Goal: Task Accomplishment & Management: Manage account settings

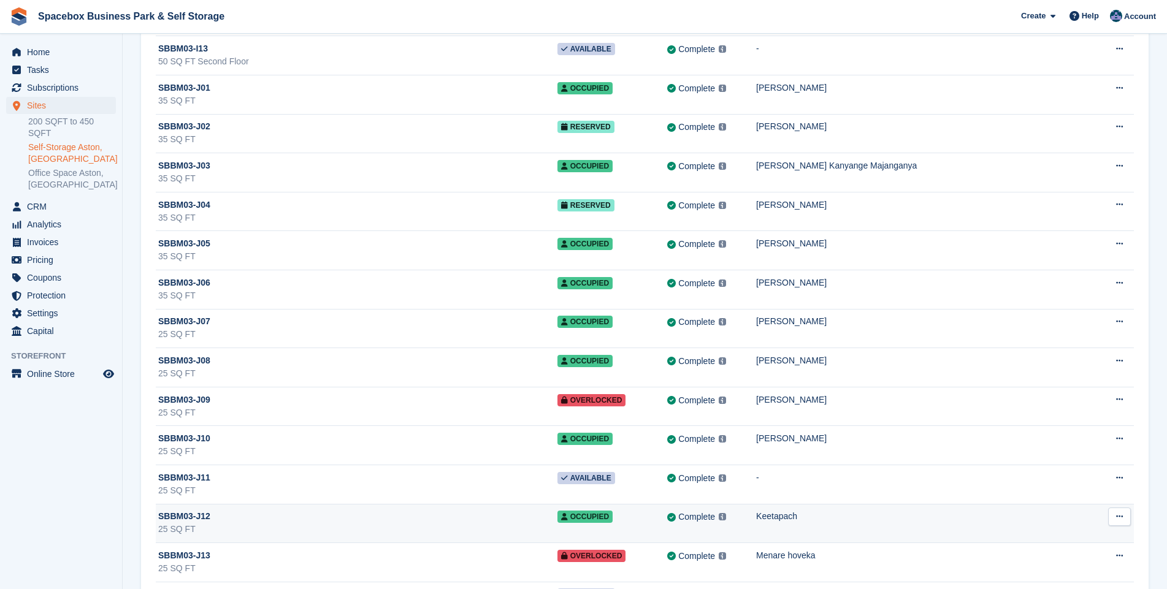
scroll to position [9546, 0]
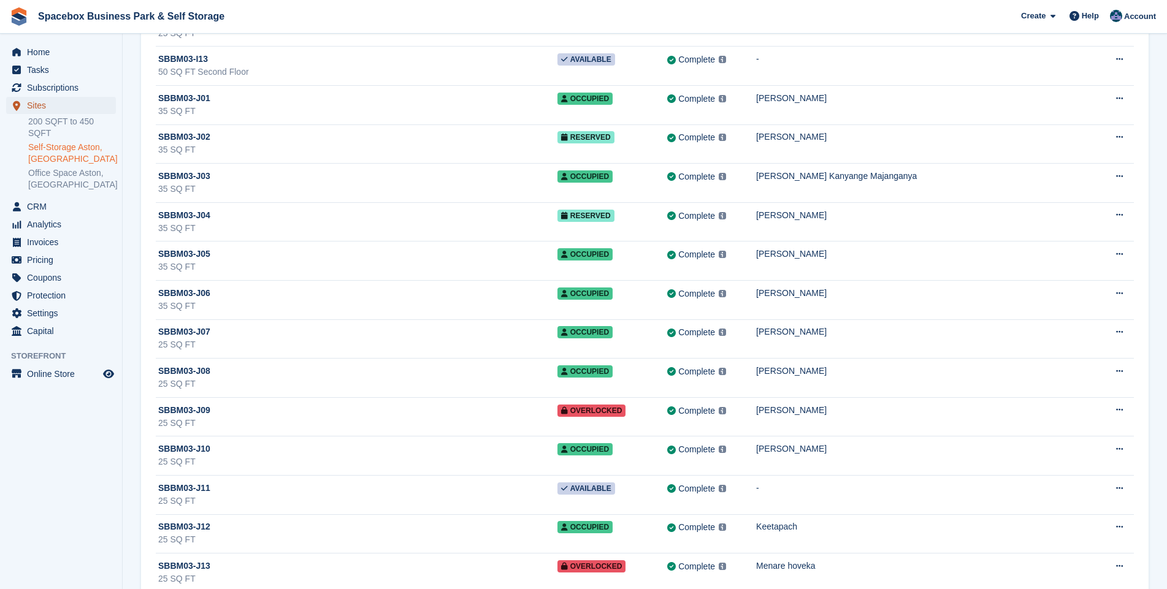
click at [34, 105] on span "Sites" at bounding box center [64, 105] width 74 height 17
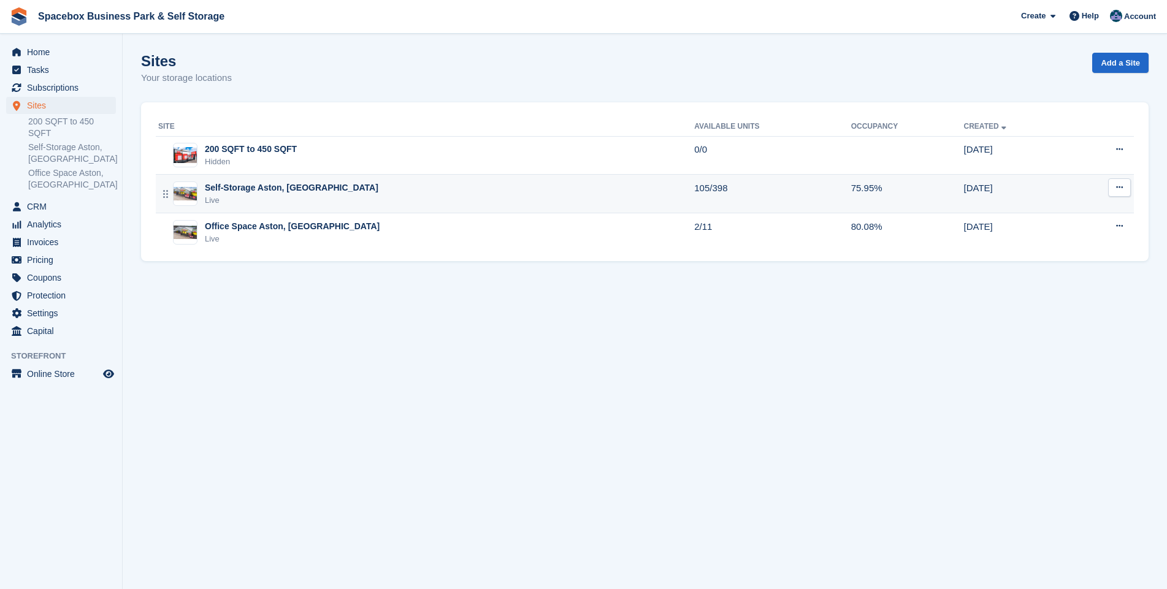
click at [235, 195] on div "Live" at bounding box center [292, 200] width 174 height 12
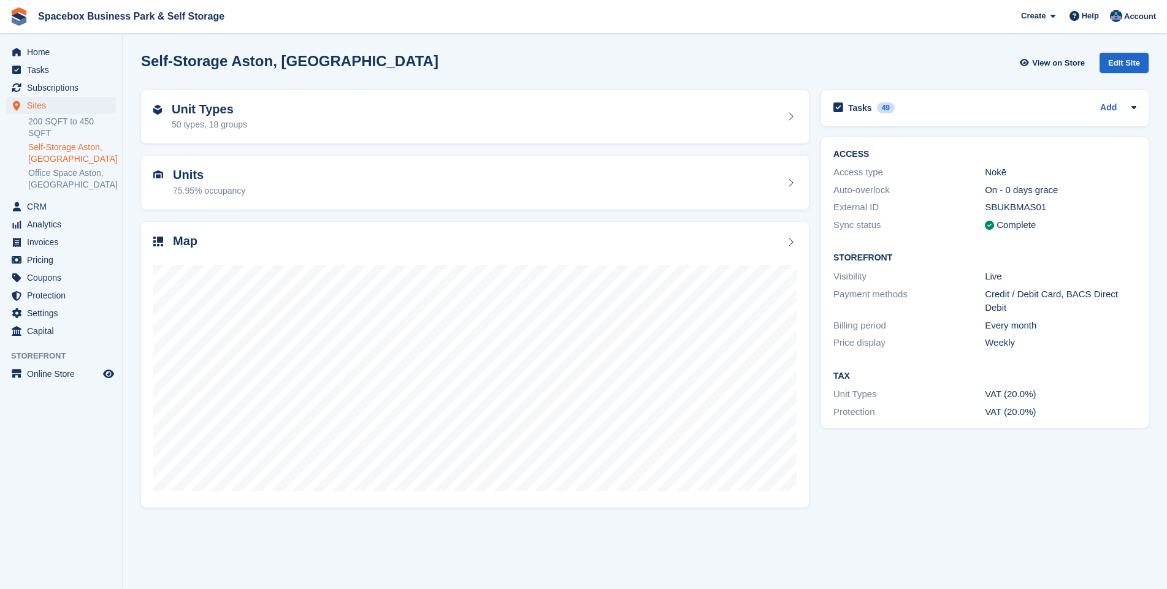
click at [194, 182] on h2 "Units" at bounding box center [209, 175] width 72 height 14
click at [202, 119] on div "50 types, 18 groups" at bounding box center [209, 124] width 75 height 13
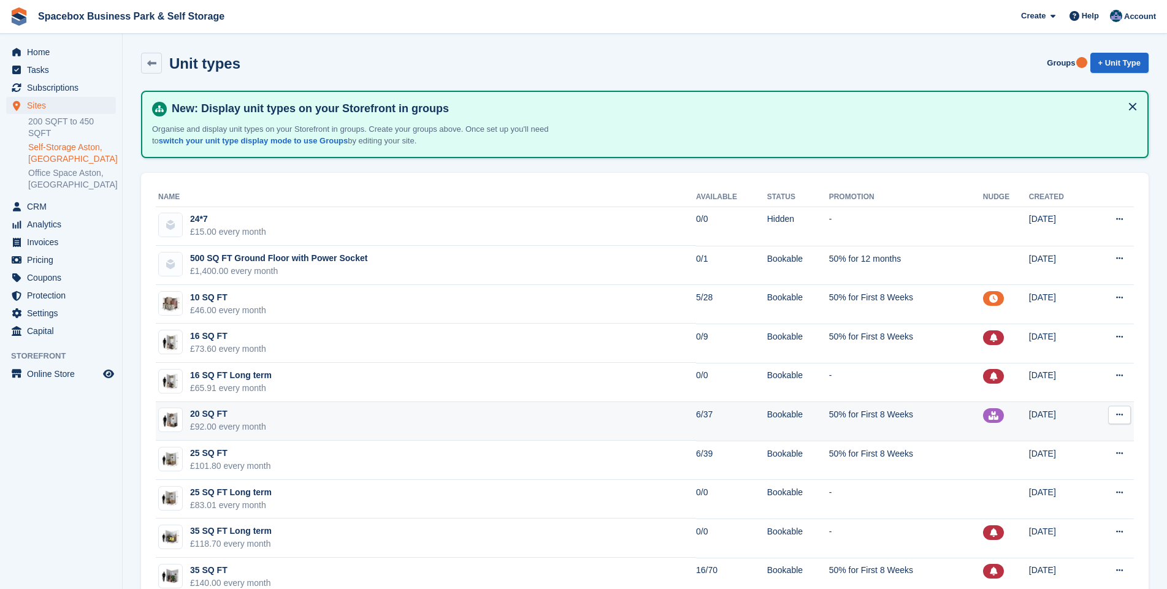
click at [281, 423] on td "20 SQ FT £92.00 every month" at bounding box center [426, 421] width 540 height 39
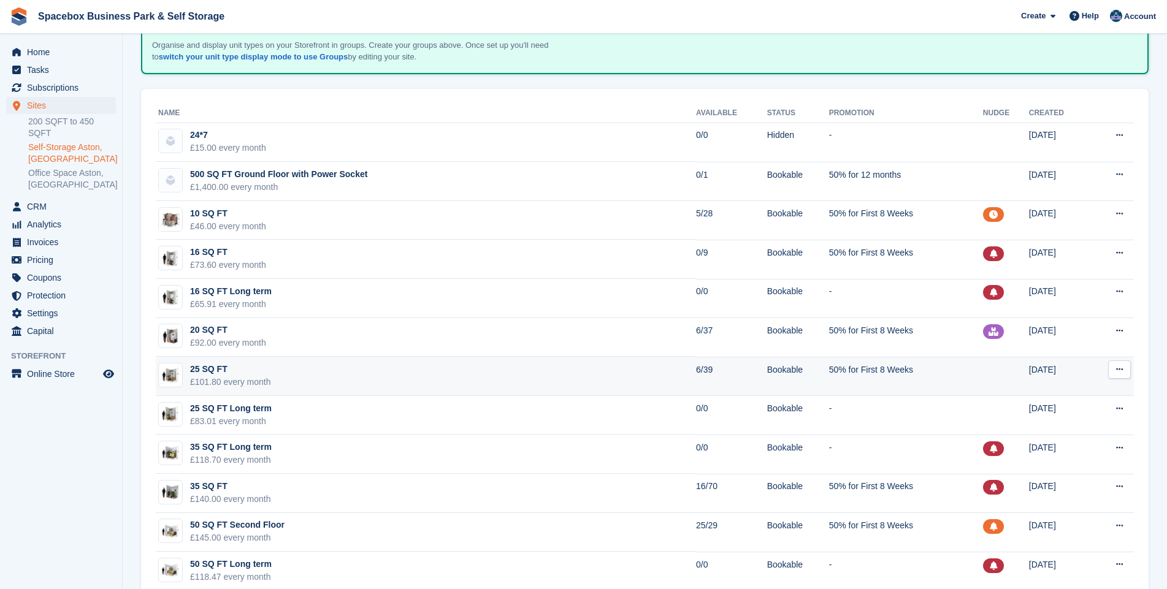
scroll to position [88, 0]
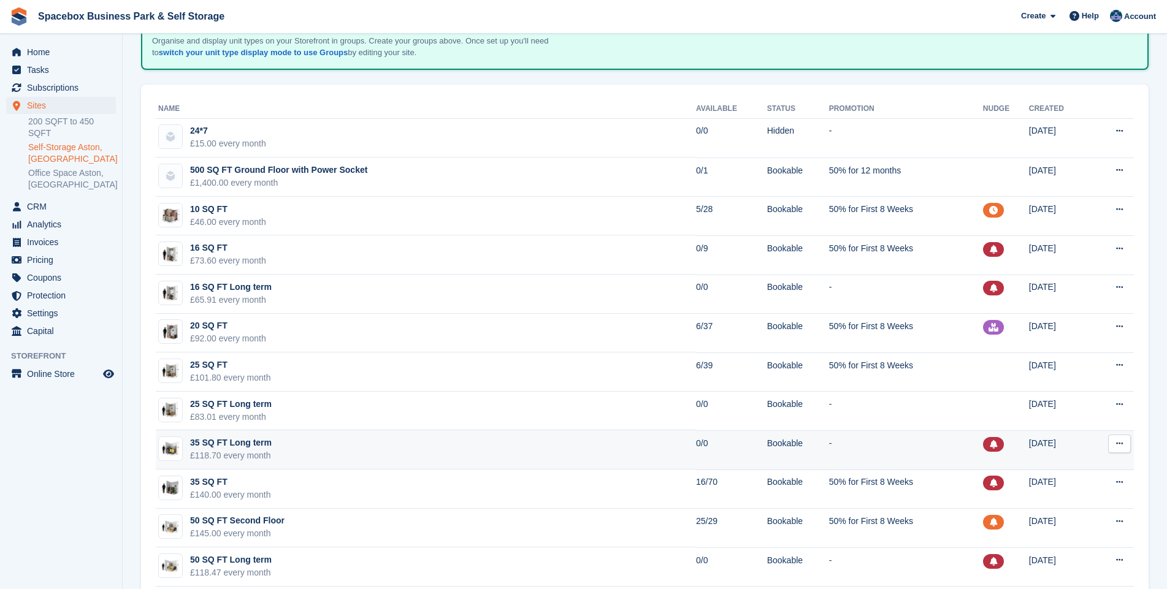
click at [313, 450] on td "35 SQ FT Long term £118.70 every month" at bounding box center [426, 450] width 540 height 39
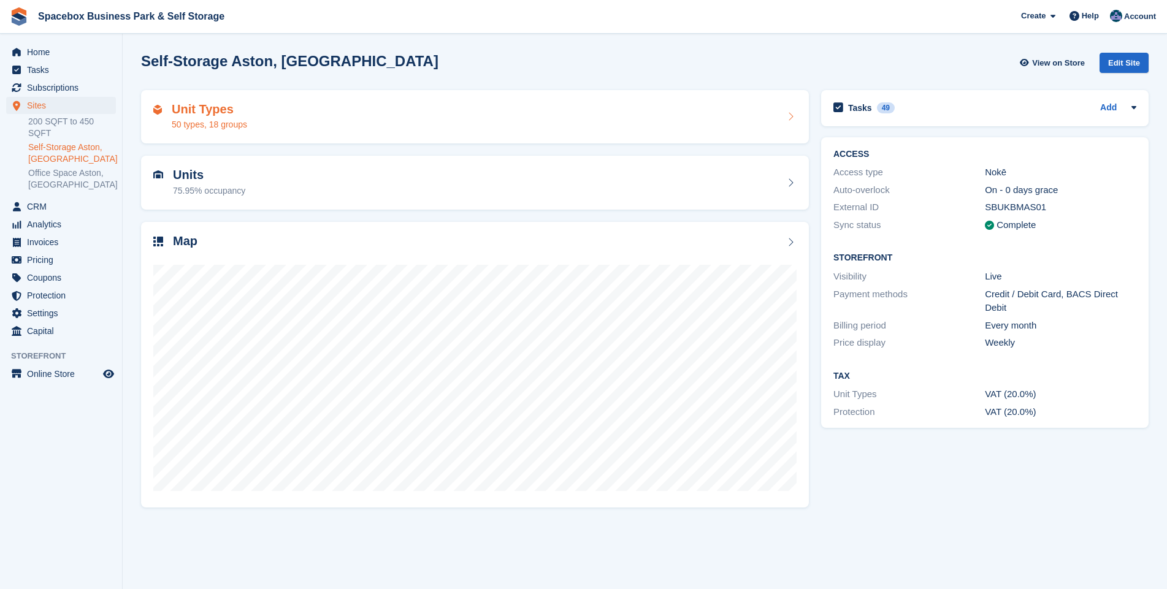
click at [192, 122] on div "50 types, 18 groups" at bounding box center [209, 124] width 75 height 13
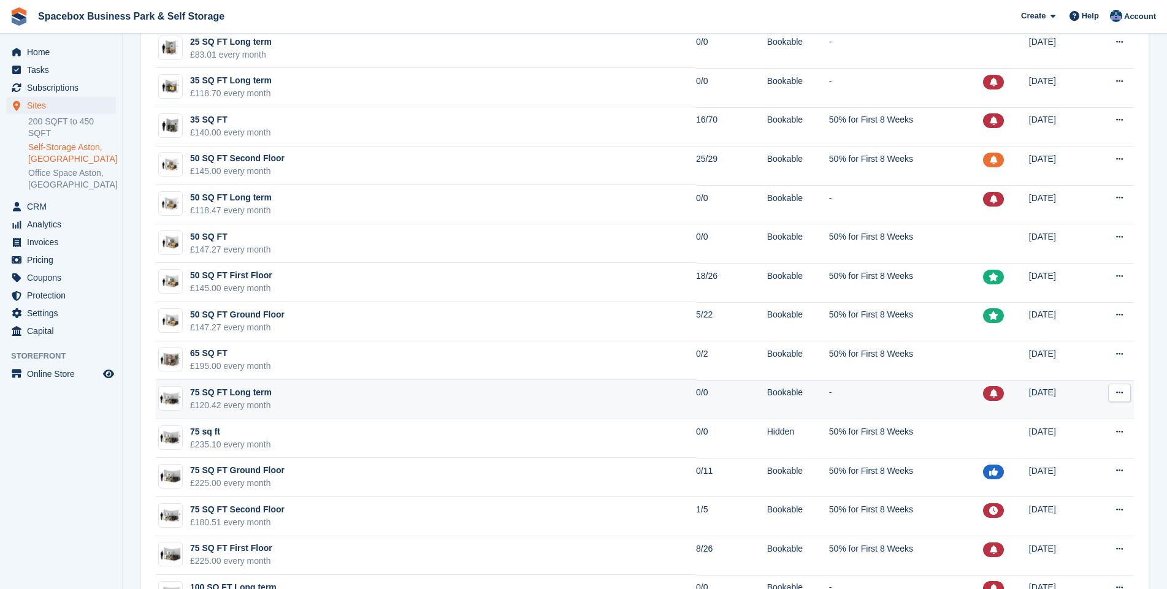
scroll to position [442, 0]
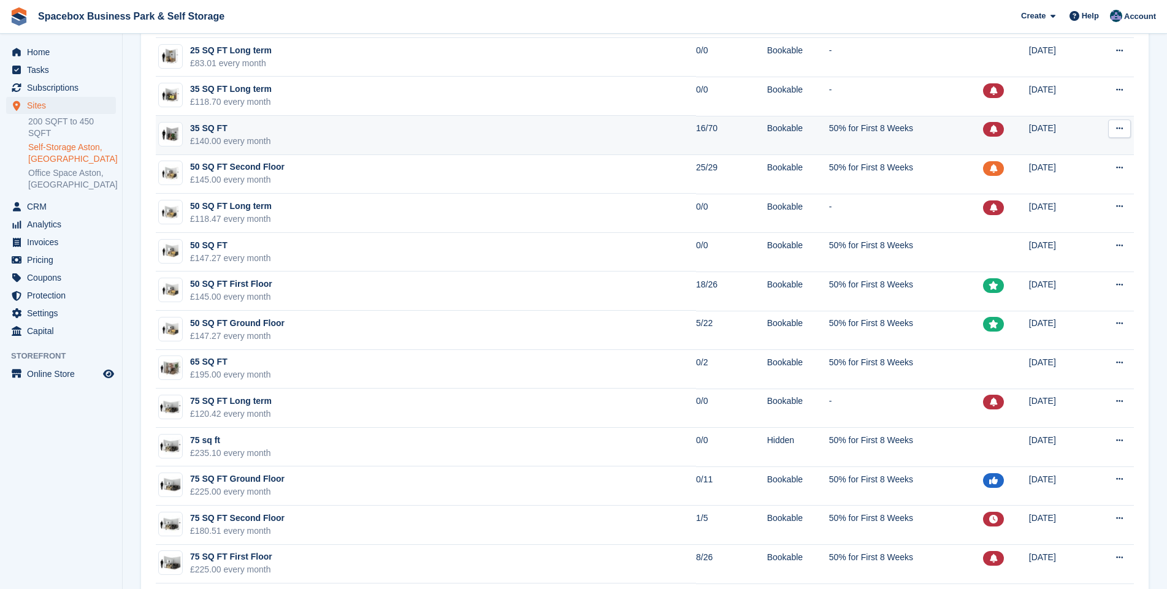
click at [400, 134] on td "35 SQ FT £140.00 every month" at bounding box center [426, 135] width 540 height 39
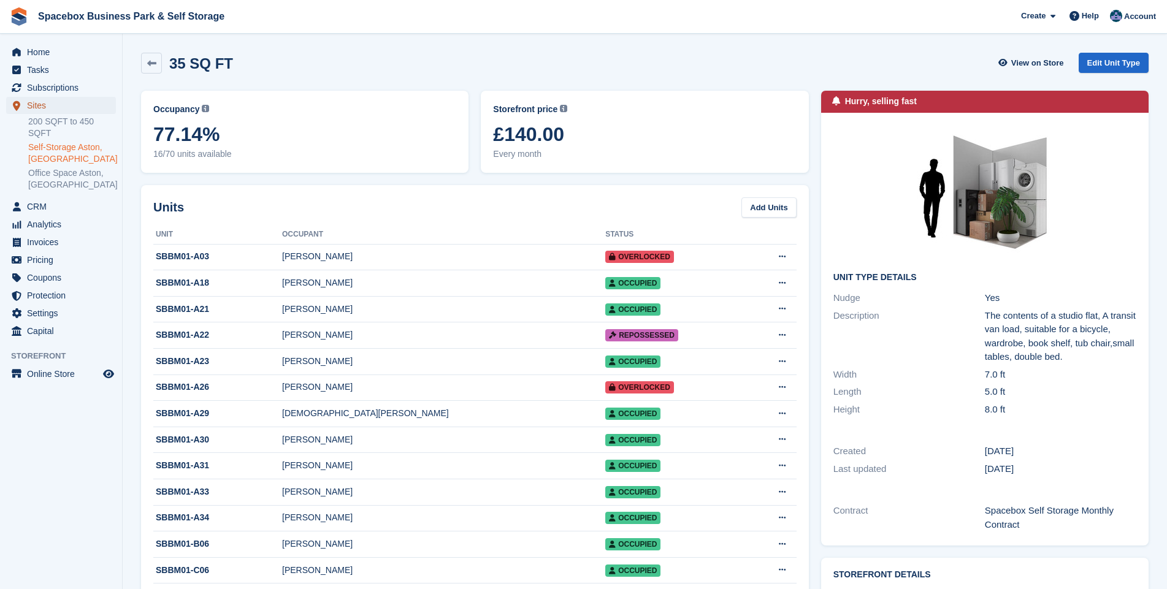
click at [41, 104] on span "Sites" at bounding box center [64, 105] width 74 height 17
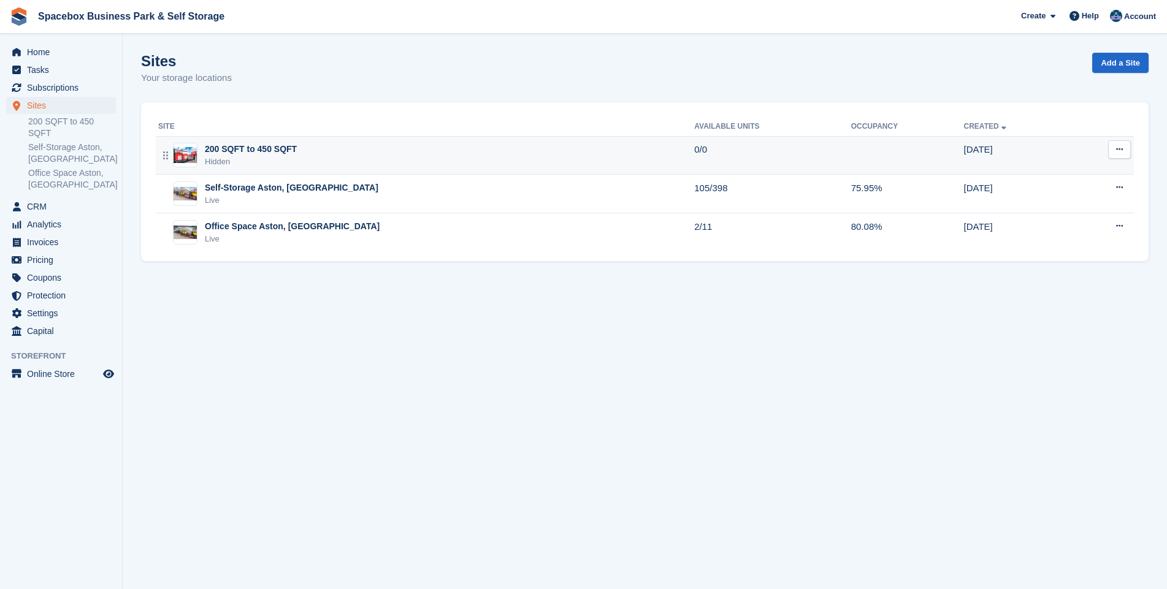
click at [252, 155] on div "200 SQFT to 450 SQFT" at bounding box center [251, 149] width 92 height 13
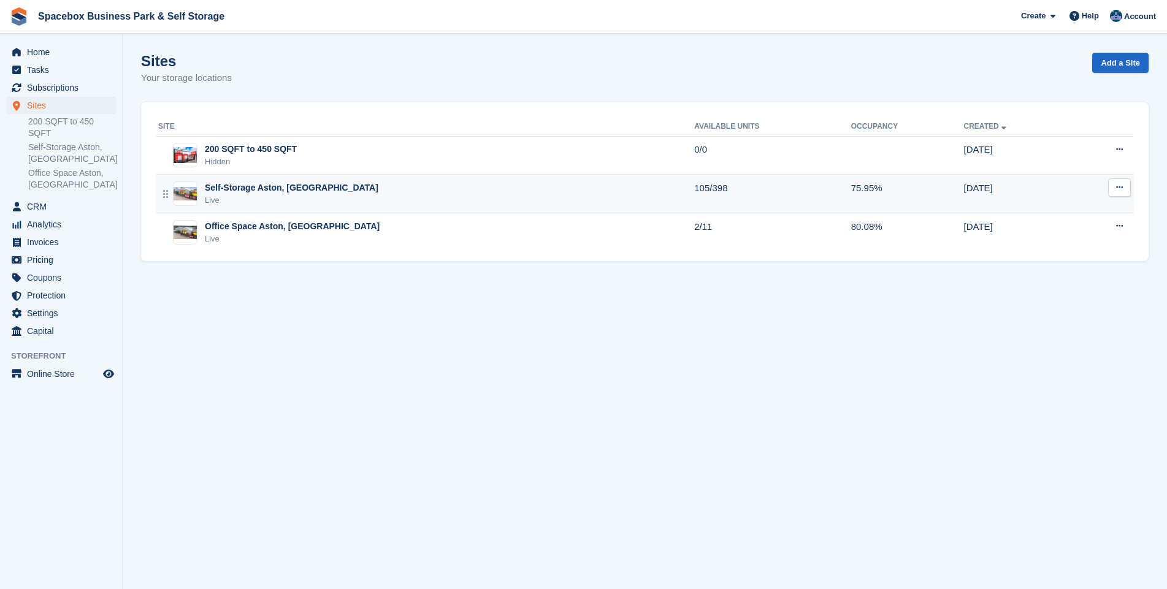
click at [258, 196] on div "Live" at bounding box center [292, 200] width 174 height 12
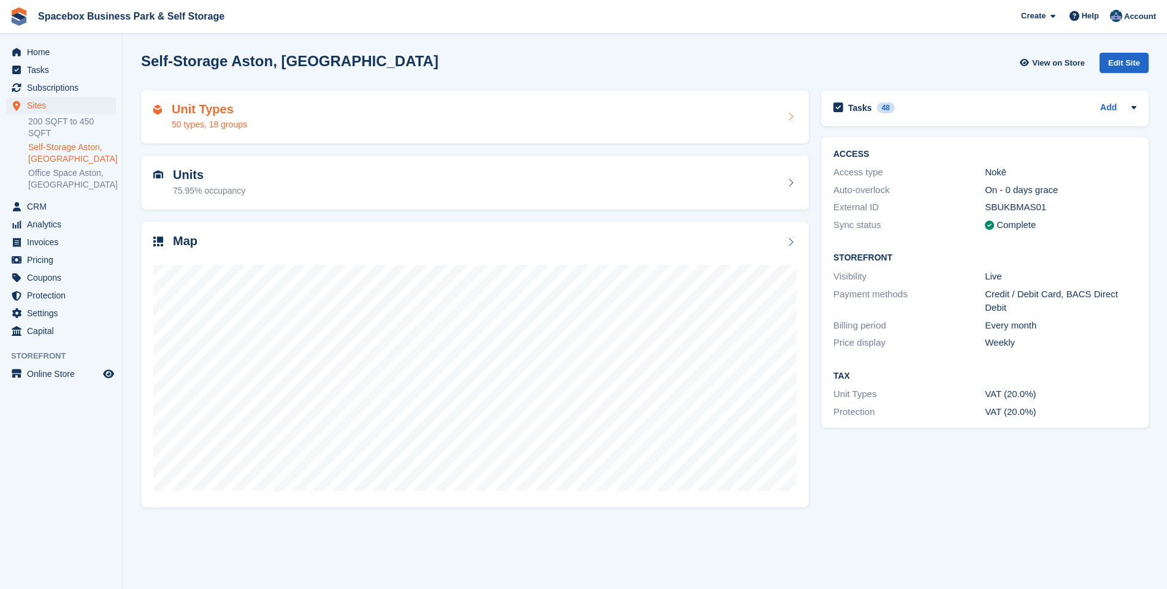
click at [210, 118] on div "50 types, 18 groups" at bounding box center [209, 124] width 75 height 13
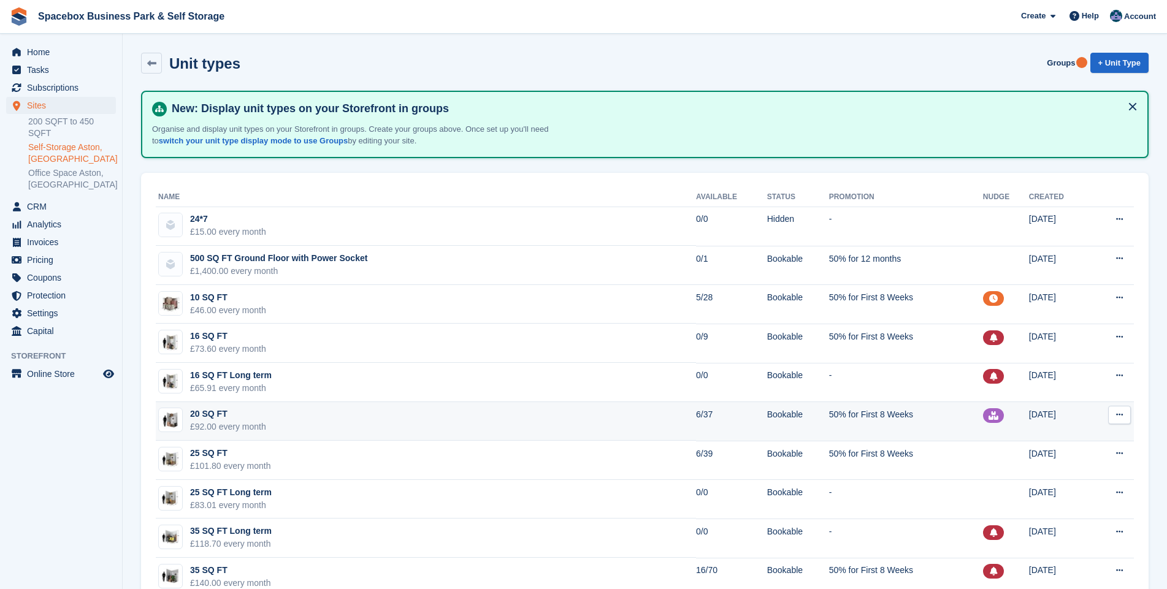
click at [237, 423] on div "£92.00 every month" at bounding box center [228, 427] width 76 height 13
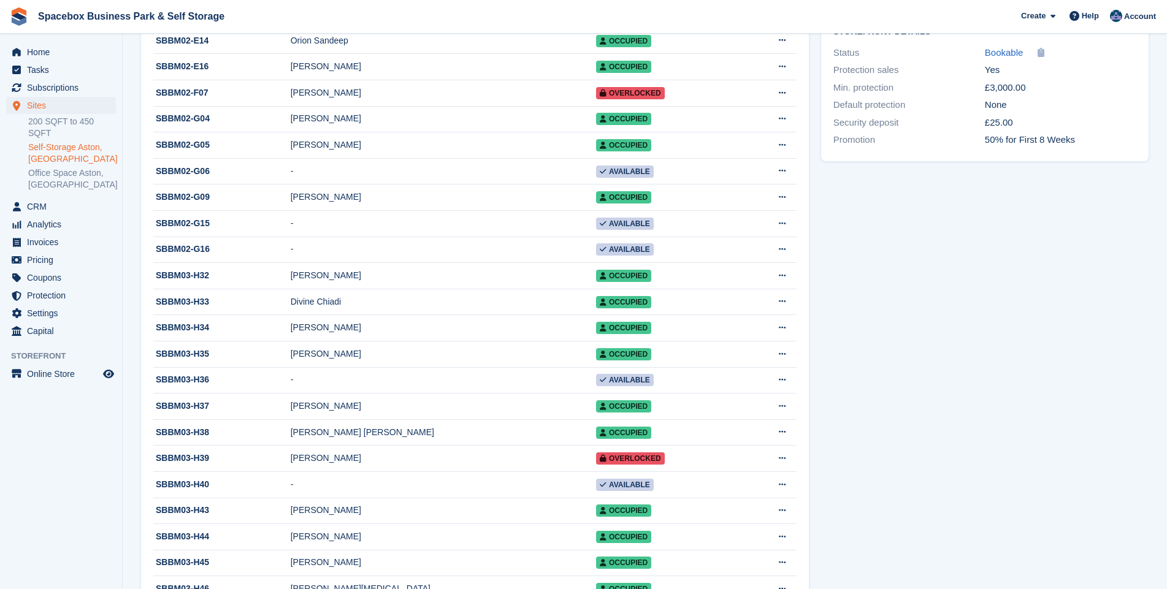
scroll to position [530, 0]
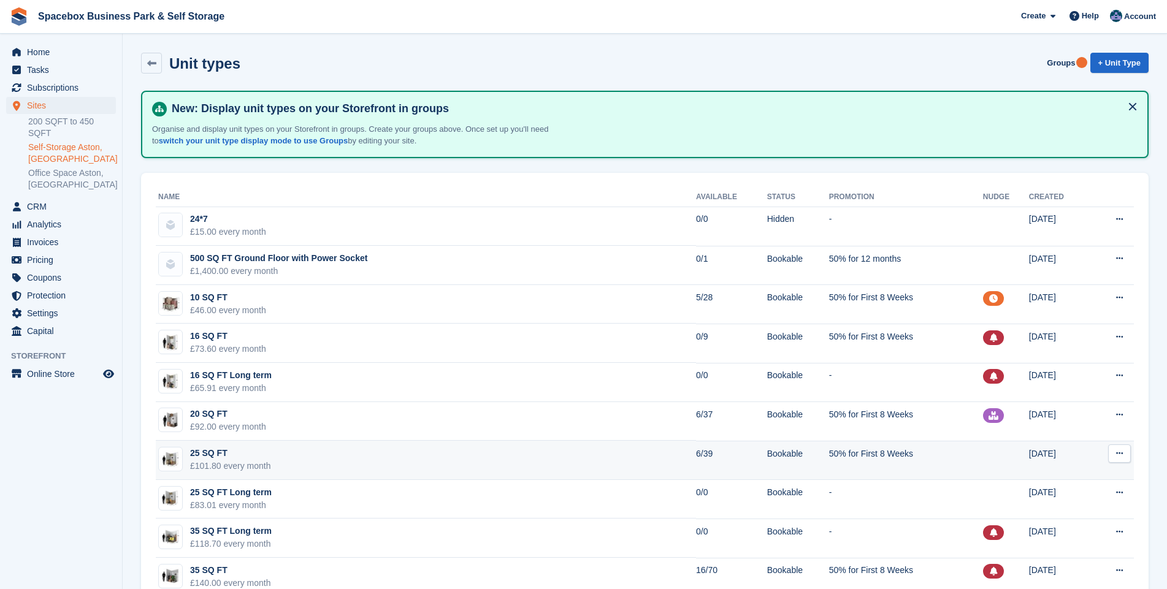
click at [285, 465] on td "25 SQ FT £101.80 every month" at bounding box center [426, 460] width 540 height 39
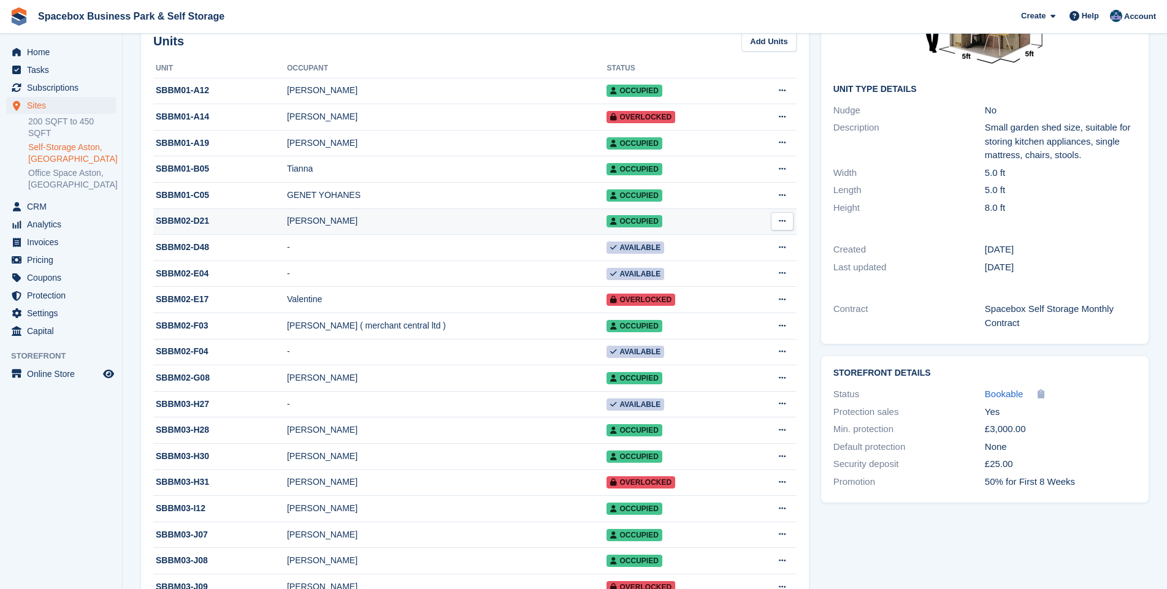
scroll to position [177, 0]
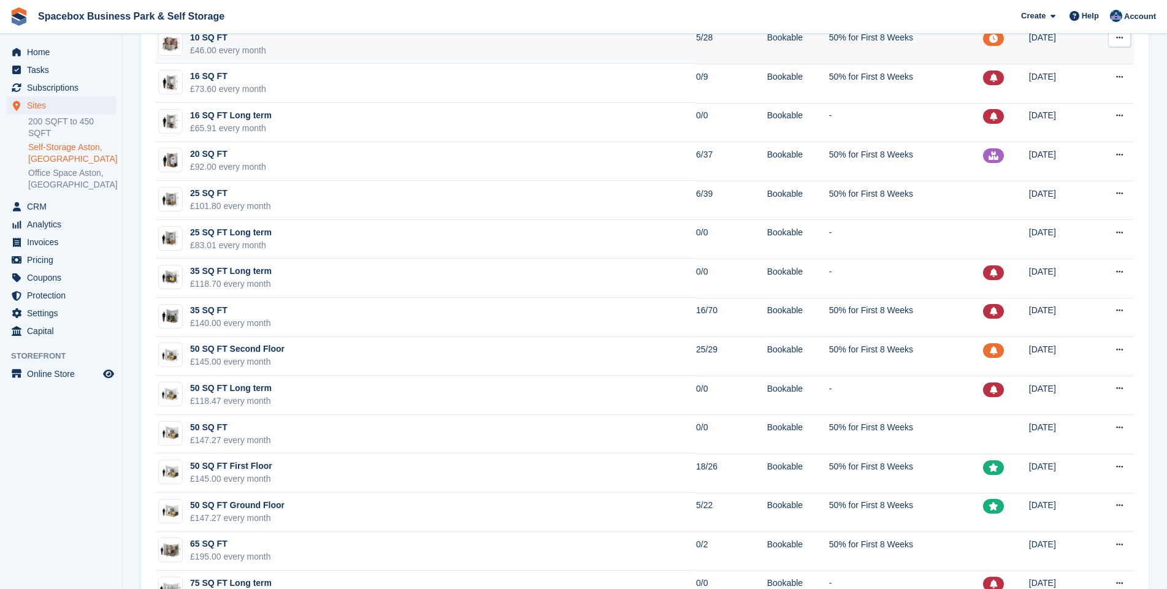
scroll to position [265, 0]
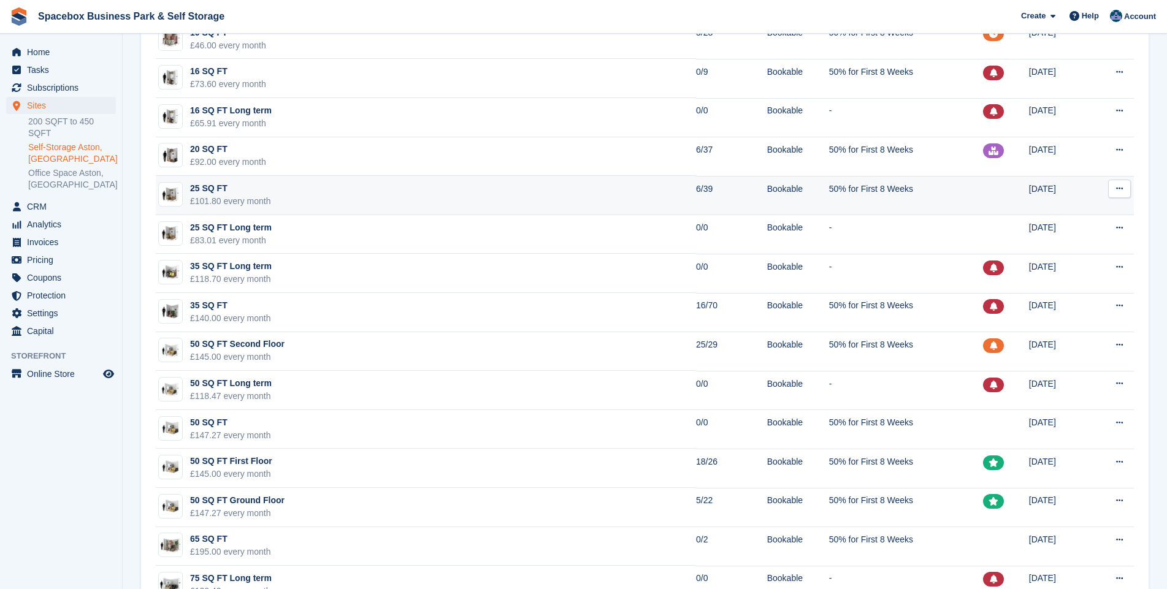
click at [315, 196] on td "25 SQ FT £101.80 every month" at bounding box center [426, 195] width 540 height 39
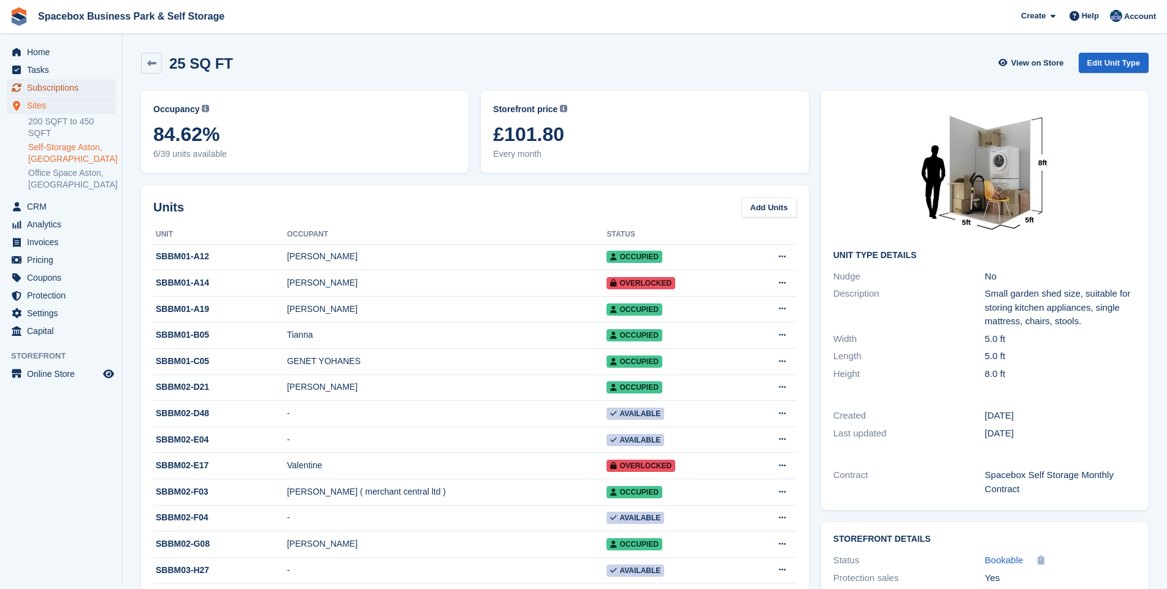
click at [45, 88] on span "Subscriptions" at bounding box center [64, 87] width 74 height 17
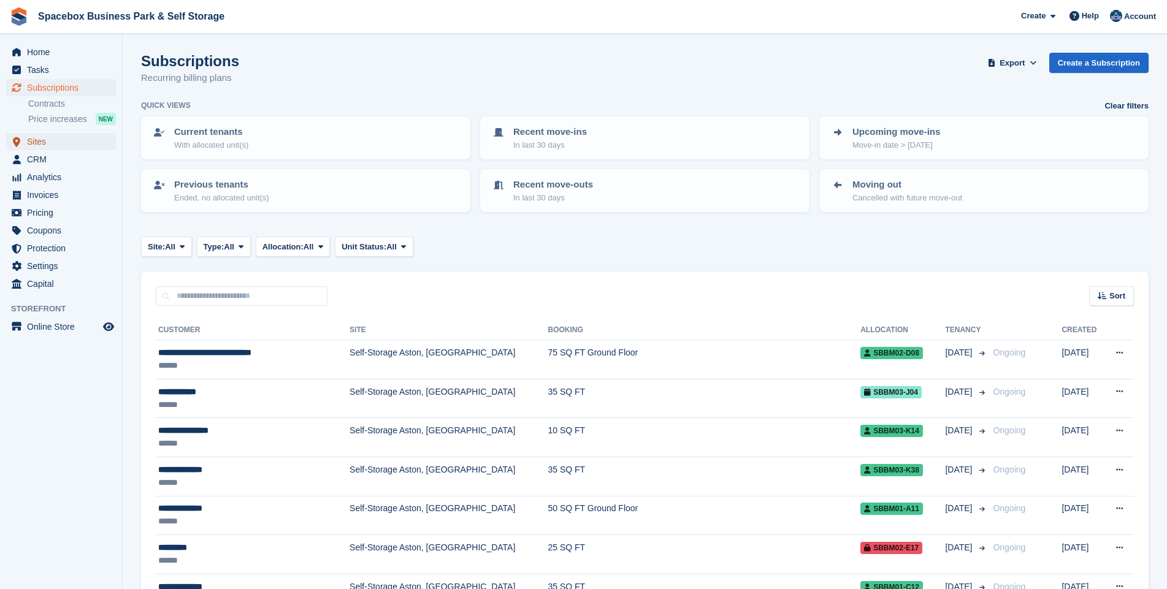
click at [42, 142] on span "Sites" at bounding box center [64, 141] width 74 height 17
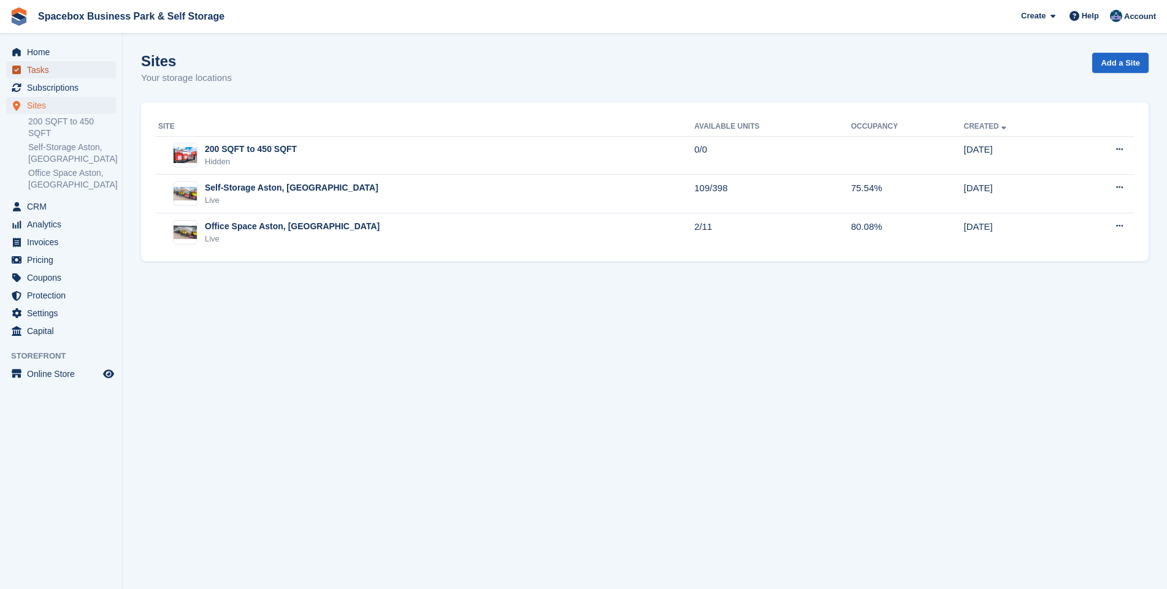
click at [47, 68] on span "Tasks" at bounding box center [64, 69] width 74 height 17
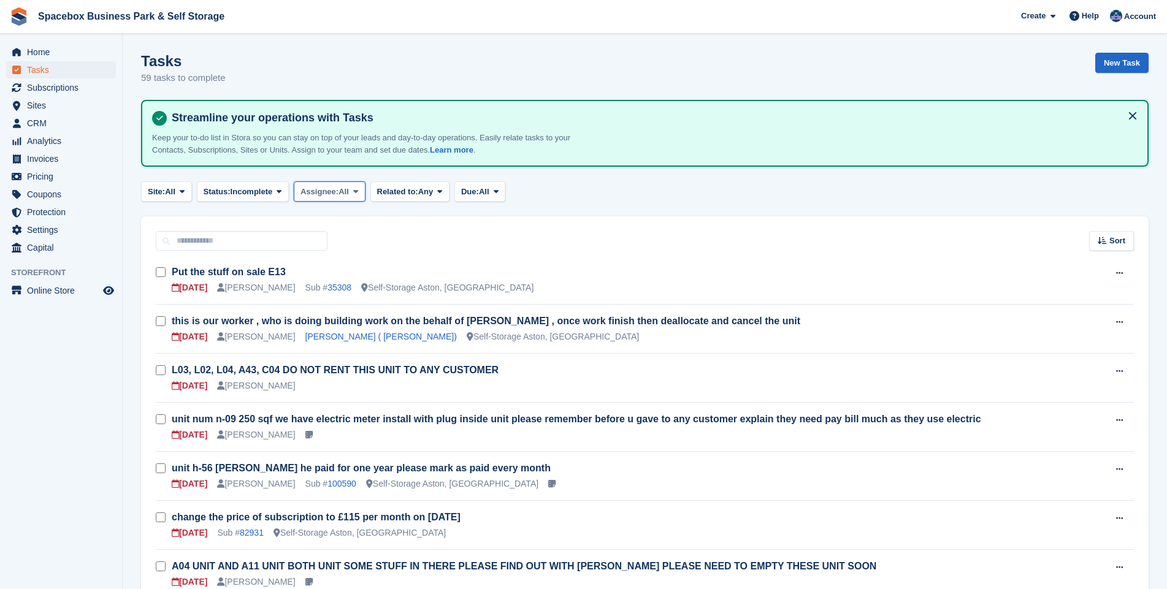
click at [361, 192] on span at bounding box center [356, 191] width 10 height 10
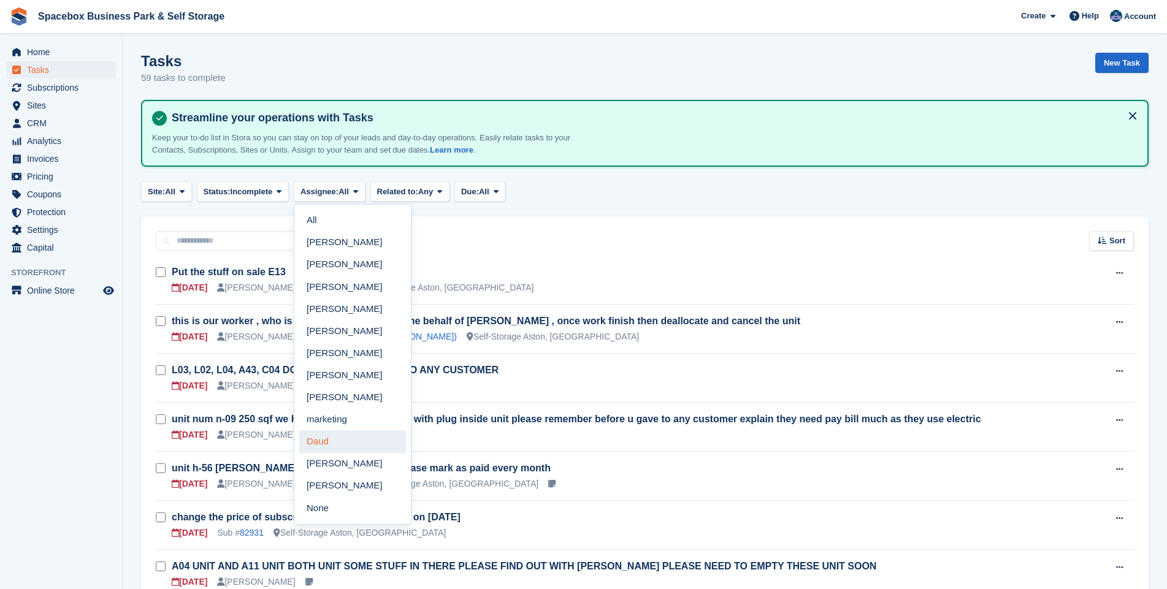
click at [332, 438] on link "Daud" at bounding box center [352, 442] width 107 height 22
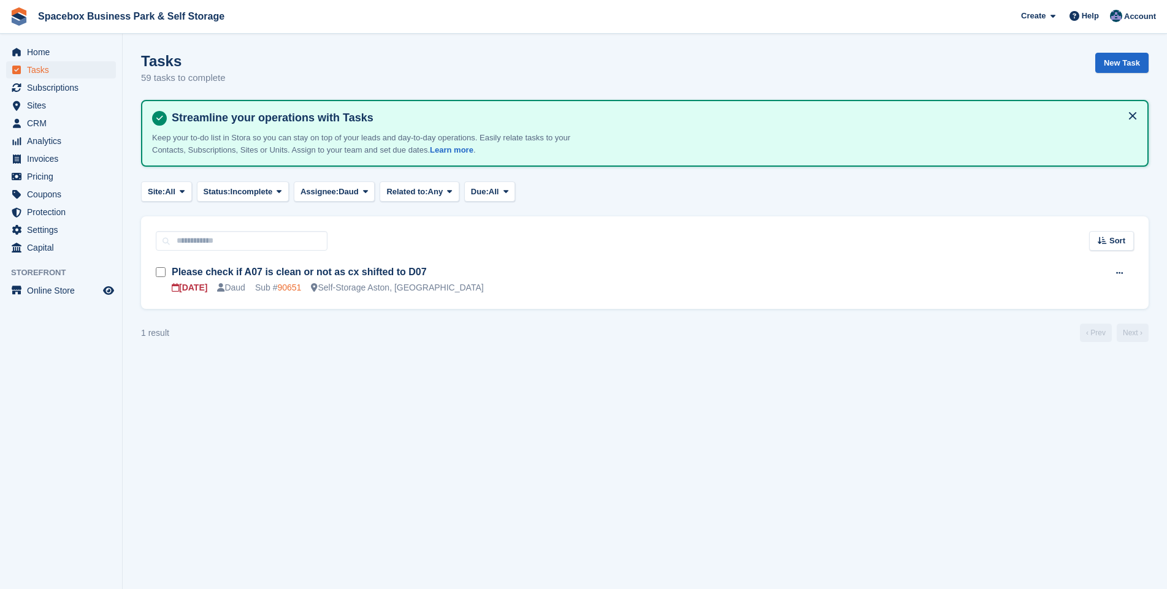
click at [289, 288] on link "90651" at bounding box center [289, 288] width 24 height 10
click at [269, 274] on link "Please check if A07 is clean or not as cx shifted to D07" at bounding box center [299, 272] width 255 height 10
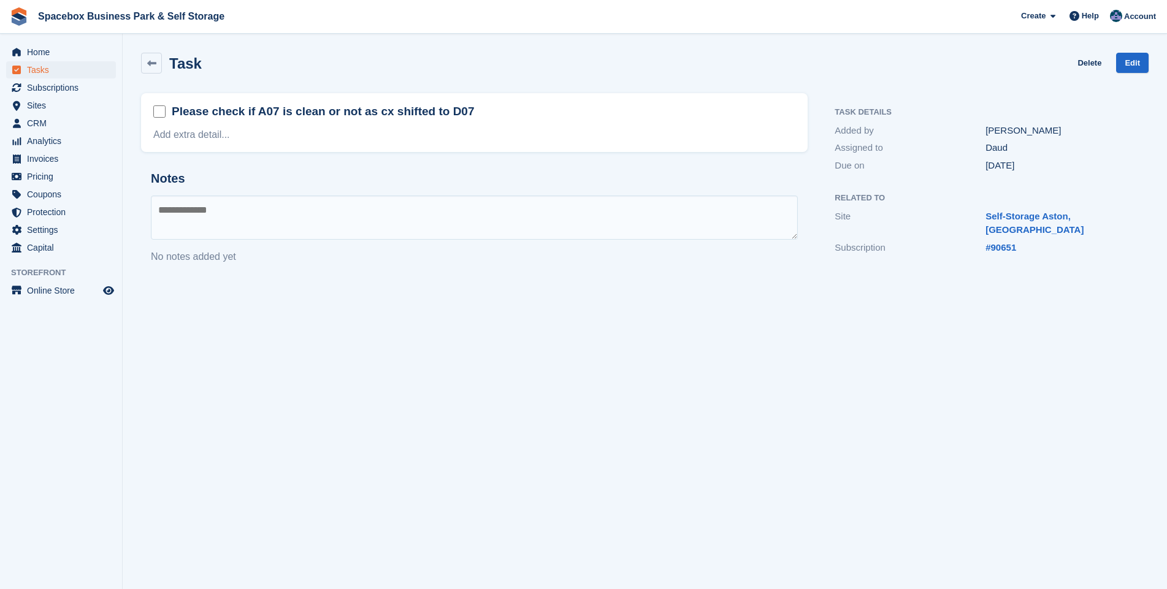
click at [304, 218] on textarea at bounding box center [474, 218] width 647 height 44
type textarea "**********"
drag, startPoint x: 445, startPoint y: 217, endPoint x: 107, endPoint y: 217, distance: 337.3
click at [107, 217] on div "Home Tasks Subscriptions Subscriptions Subscriptions Contracts Price increases …" at bounding box center [583, 294] width 1167 height 589
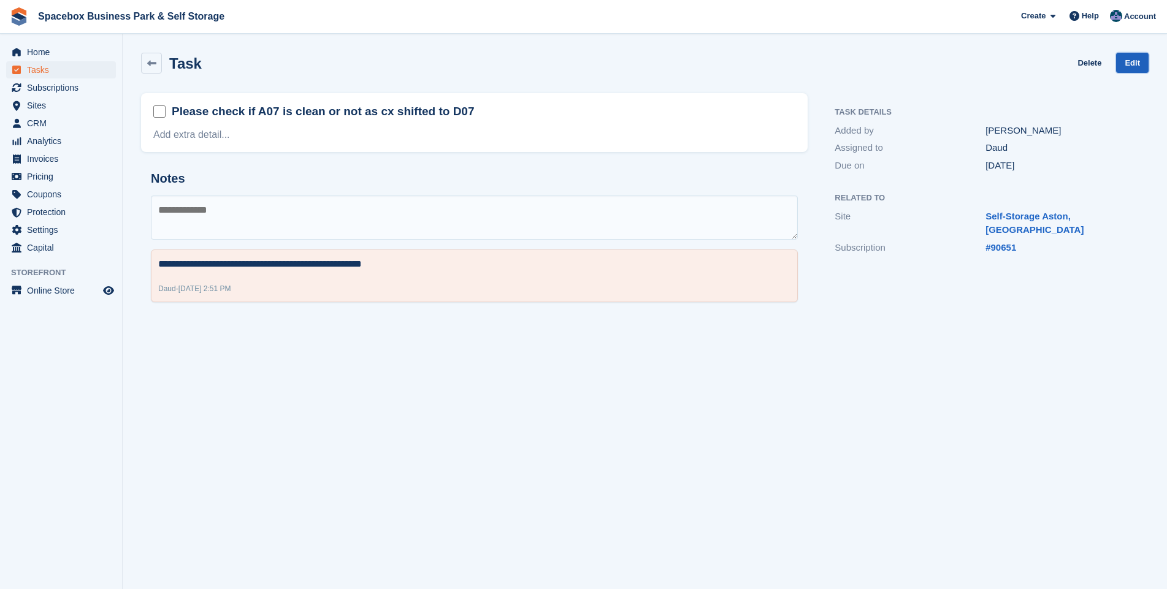
click at [1140, 62] on link "Edit" at bounding box center [1132, 63] width 33 height 20
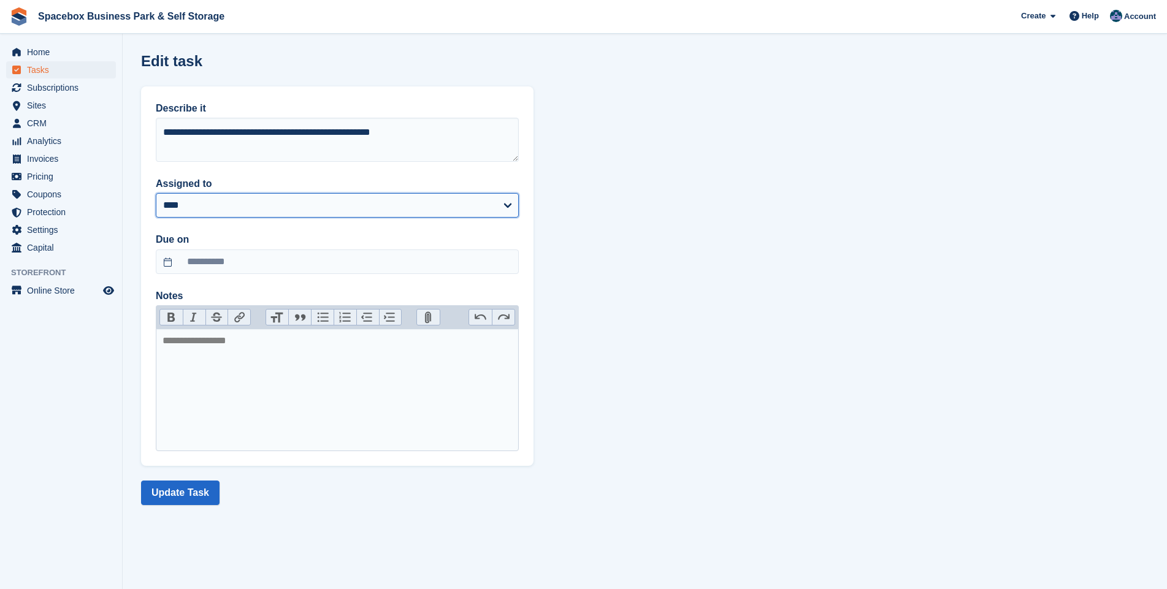
click at [507, 201] on select "**********" at bounding box center [337, 205] width 363 height 25
select select "****"
click at [156, 193] on select "**********" at bounding box center [337, 205] width 363 height 25
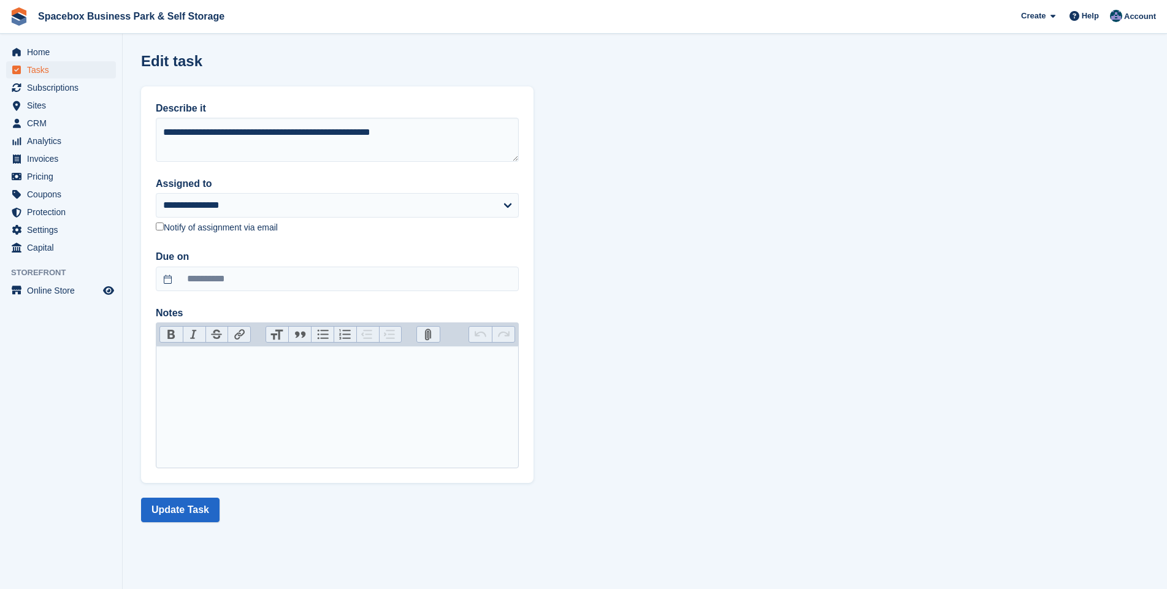
click at [234, 384] on trix-editor at bounding box center [337, 407] width 363 height 123
paste trix-editor "**********"
type trix-editor "**********"
click at [177, 510] on button "Update Task" at bounding box center [180, 510] width 78 height 25
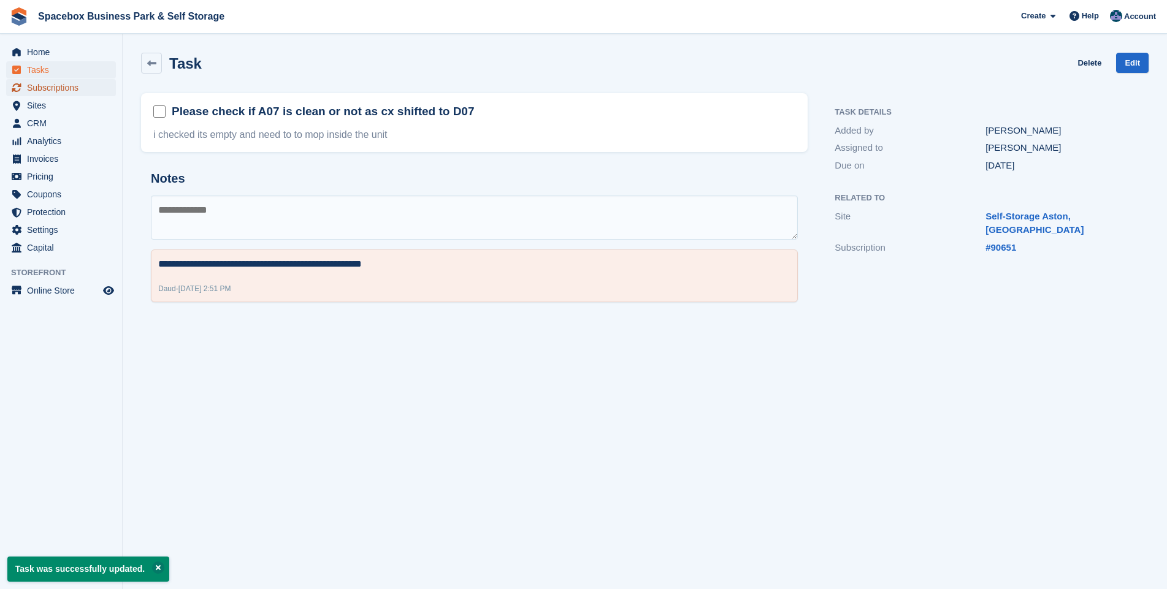
click at [53, 84] on span "Subscriptions" at bounding box center [64, 87] width 74 height 17
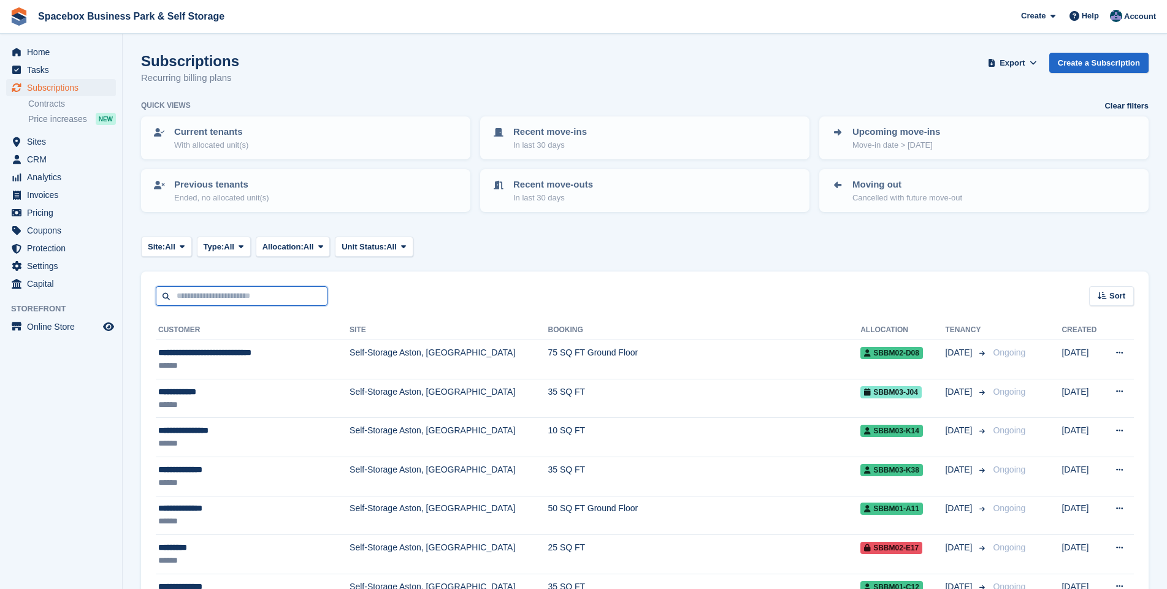
click at [228, 296] on input "text" at bounding box center [242, 296] width 172 height 20
type input "*******"
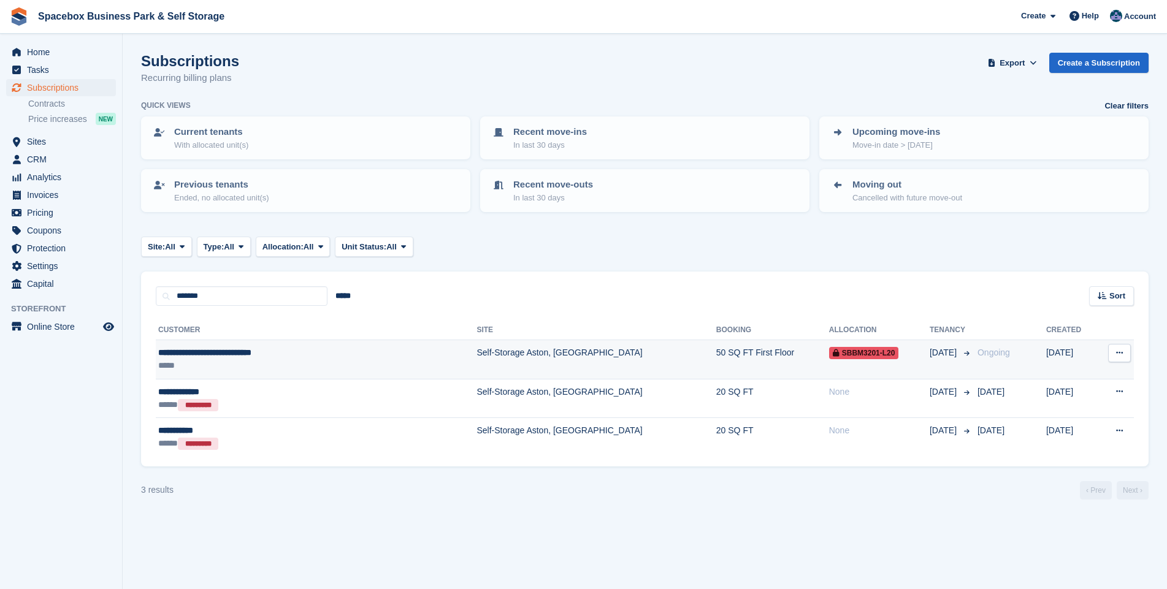
click at [477, 352] on td "Self-Storage Aston, [GEOGRAPHIC_DATA]" at bounding box center [596, 359] width 239 height 39
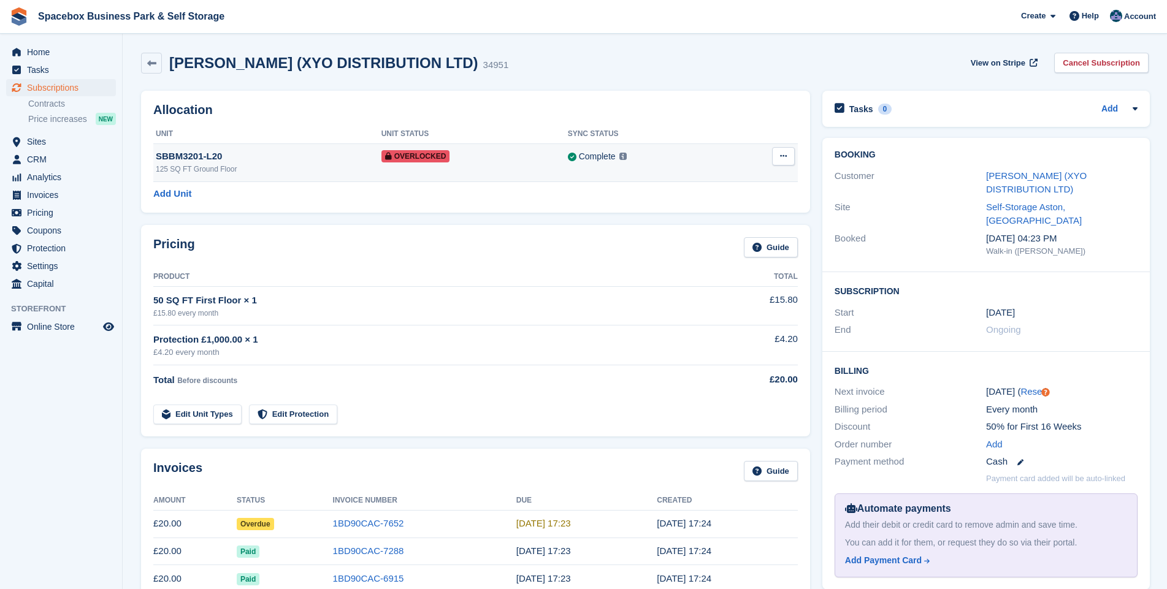
click at [784, 159] on icon at bounding box center [783, 156] width 7 height 8
click at [719, 183] on p "Remove Overlock" at bounding box center [736, 180] width 107 height 16
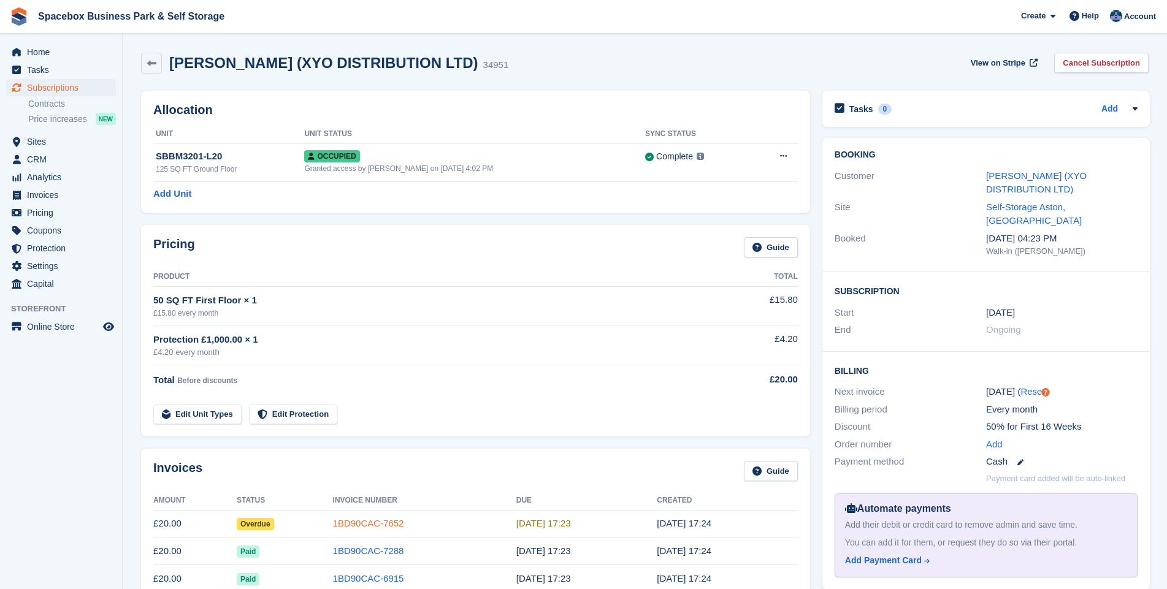
click at [374, 521] on link "1BD90CAC-7652" at bounding box center [368, 523] width 71 height 10
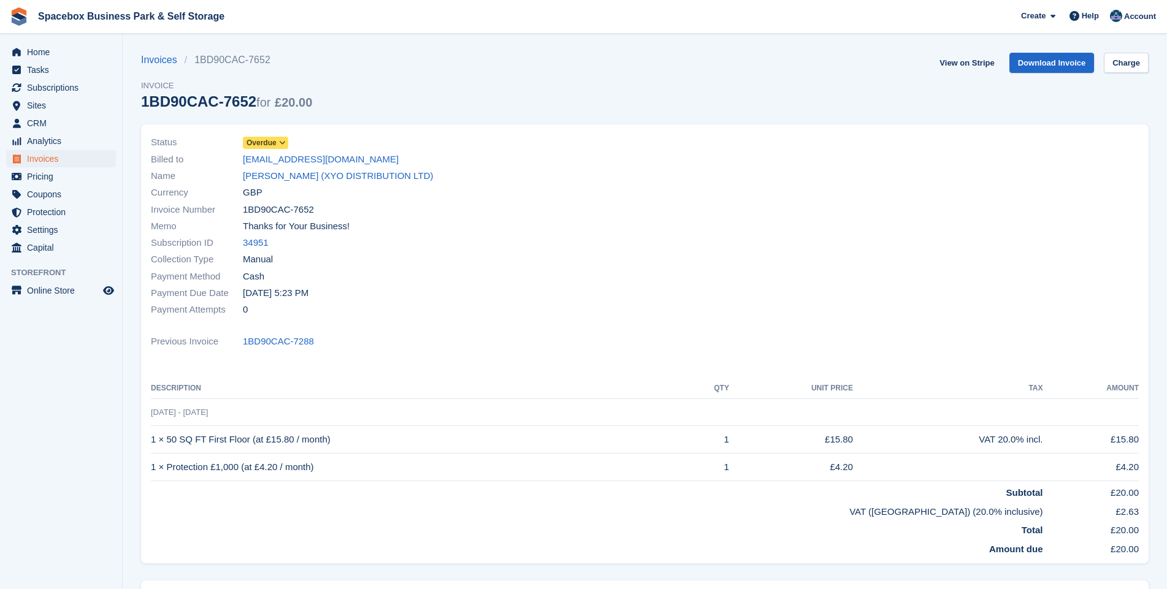
click at [282, 142] on icon at bounding box center [282, 142] width 7 height 7
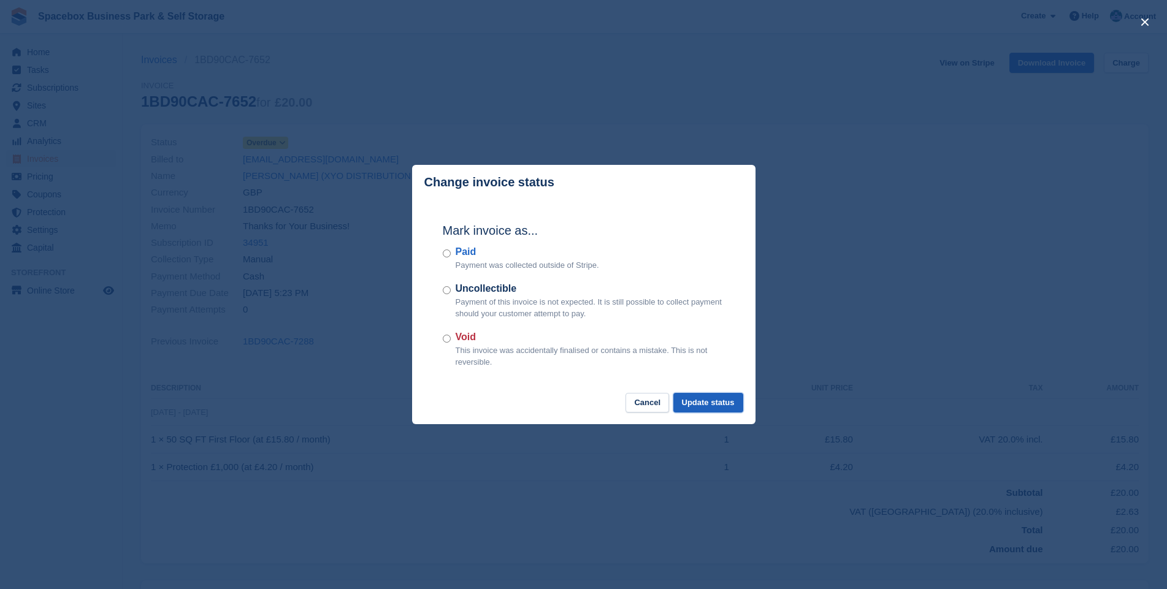
click at [706, 404] on button "Update status" at bounding box center [708, 403] width 70 height 20
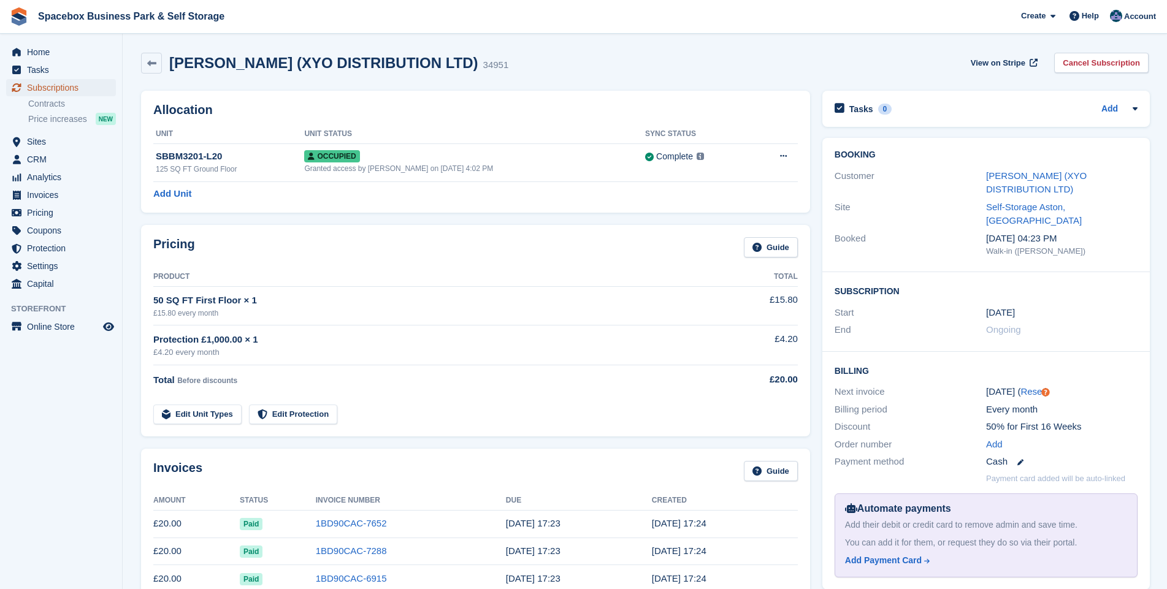
click at [55, 85] on span "Subscriptions" at bounding box center [64, 87] width 74 height 17
